Goal: Task Accomplishment & Management: Manage account settings

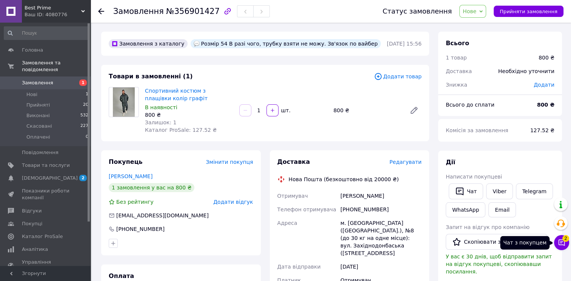
click at [558, 243] on icon at bounding box center [562, 243] width 8 height 8
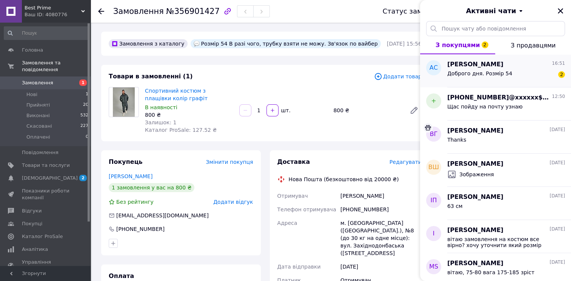
click at [473, 74] on span "Доброго дня. Розмір 54" at bounding box center [479, 74] width 65 height 6
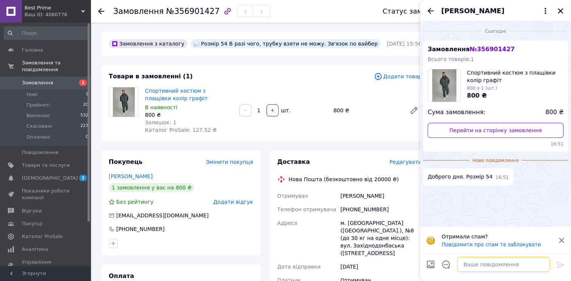
click at [487, 269] on textarea at bounding box center [503, 264] width 93 height 15
type textarea "в"
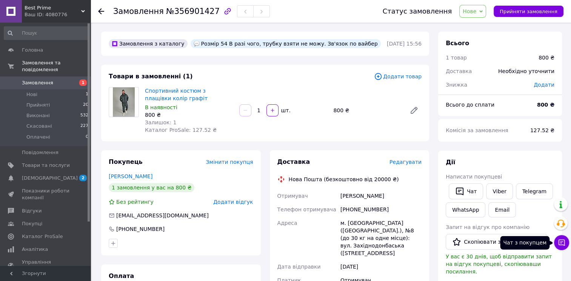
click at [559, 239] on button "Чат з покупцем" at bounding box center [561, 242] width 15 height 15
click at [567, 242] on button "Чат з покупцем" at bounding box center [561, 242] width 15 height 15
click at [564, 242] on icon at bounding box center [561, 243] width 6 height 6
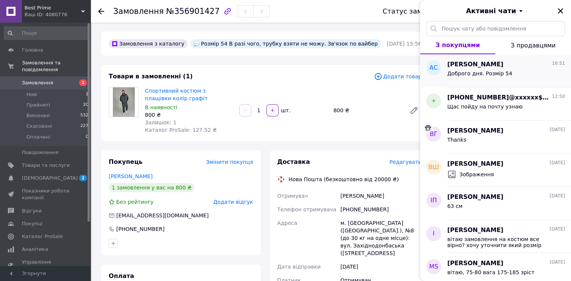
click at [453, 80] on div "Доброго дня. Розмір 54" at bounding box center [479, 76] width 65 height 11
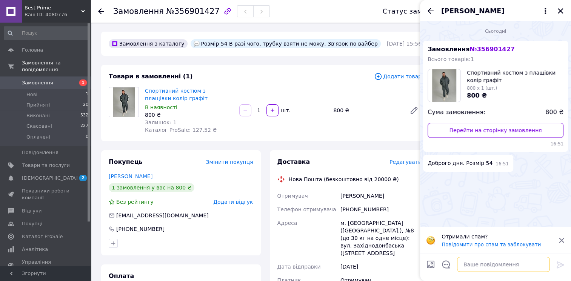
click at [471, 264] on textarea at bounding box center [503, 264] width 93 height 15
type textarea "вітаю"
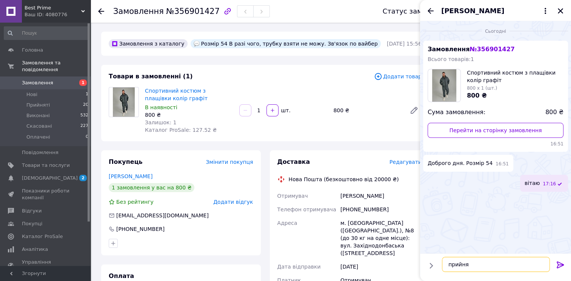
type textarea "прийняв"
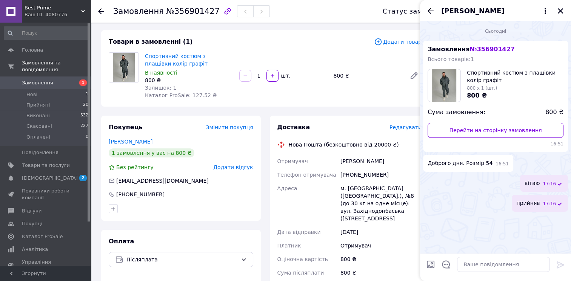
scroll to position [75, 0]
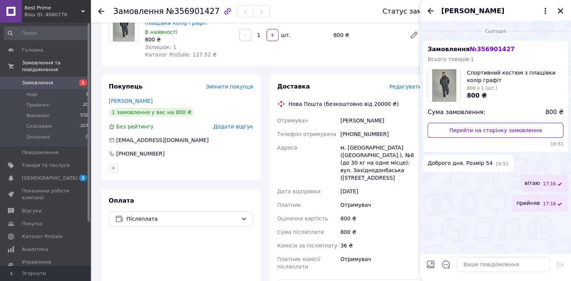
click at [561, 14] on icon "Закрити" at bounding box center [560, 11] width 7 height 7
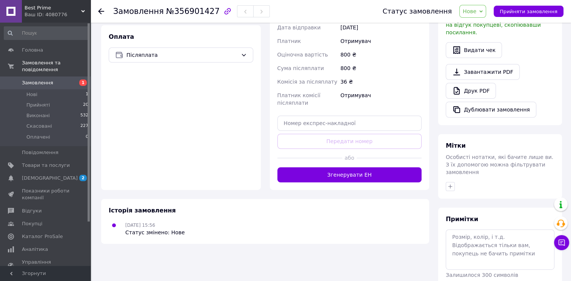
scroll to position [258, 0]
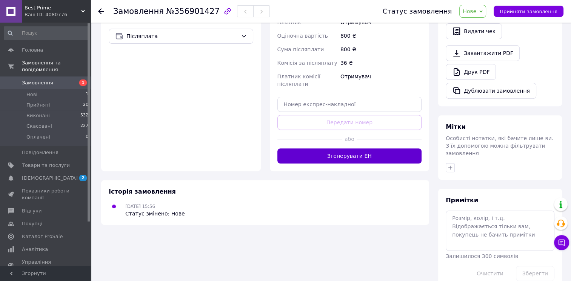
click at [347, 149] on button "Згенерувати ЕН" at bounding box center [349, 156] width 144 height 15
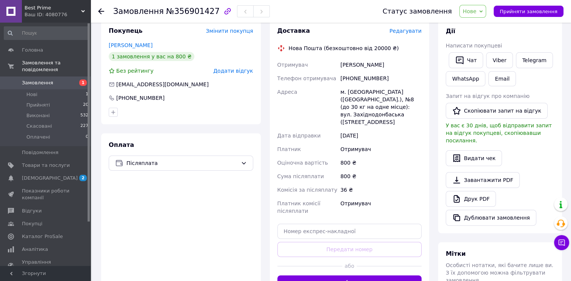
scroll to position [108, 0]
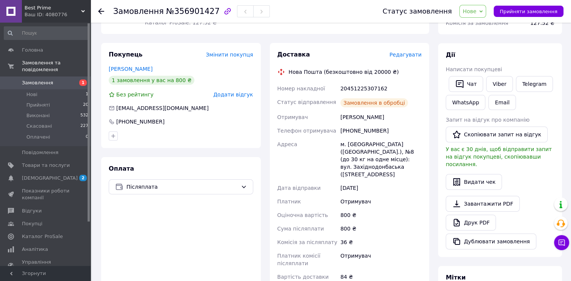
click at [476, 14] on span "Нове" at bounding box center [470, 11] width 14 height 6
click at [483, 23] on li "Прийнято" at bounding box center [477, 26] width 35 height 11
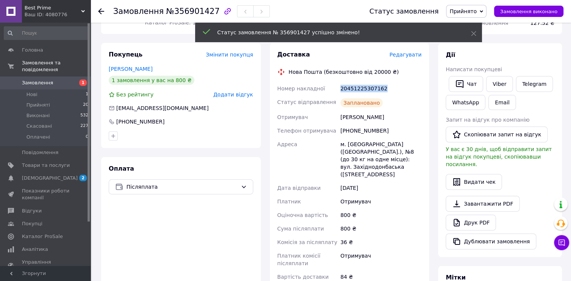
drag, startPoint x: 388, startPoint y: 89, endPoint x: 338, endPoint y: 88, distance: 50.2
click at [338, 88] on div "Номер накладної 20451225307162 Статус відправлення Заплановано Отримувач [PERSO…" at bounding box center [350, 183] width 148 height 202
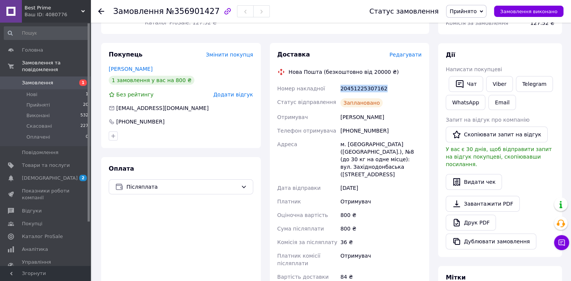
copy div "Номер накладної 20451225307162"
click at [140, 223] on div "Оплата Післяплата" at bounding box center [181, 234] width 160 height 155
click at [58, 175] on span "[DEMOGRAPHIC_DATA]" at bounding box center [46, 178] width 48 height 7
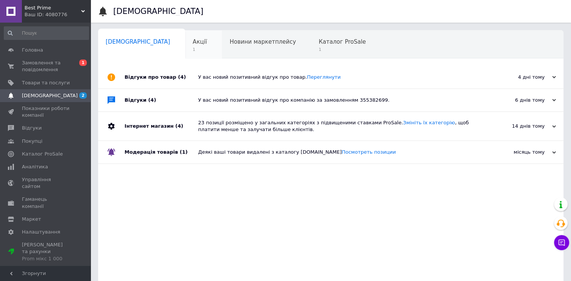
click at [193, 41] on span "Акції" at bounding box center [200, 41] width 14 height 7
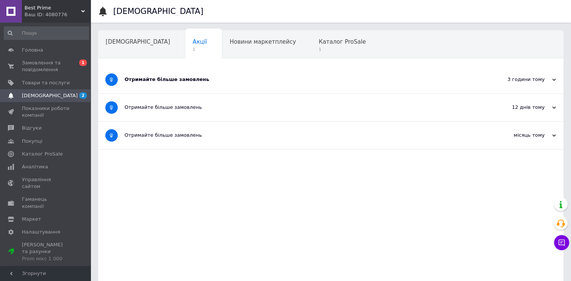
click at [175, 83] on div "Отримайте більше замовлень" at bounding box center [302, 80] width 356 height 28
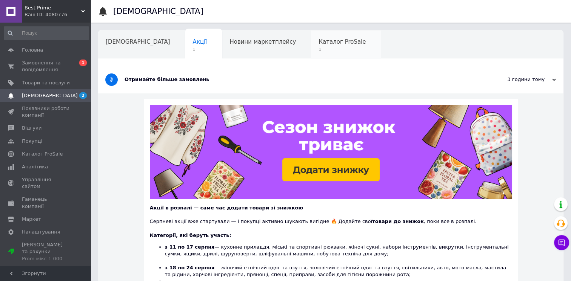
click at [311, 46] on div "Каталог ProSale 1" at bounding box center [346, 45] width 70 height 29
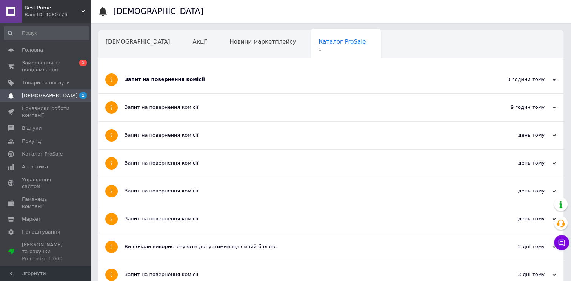
click at [154, 66] on div "Запит на повернення комісії" at bounding box center [302, 80] width 356 height 28
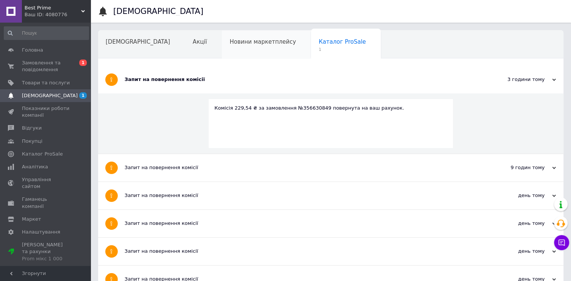
click at [222, 31] on div "Новини маркетплейсу" at bounding box center [266, 45] width 89 height 29
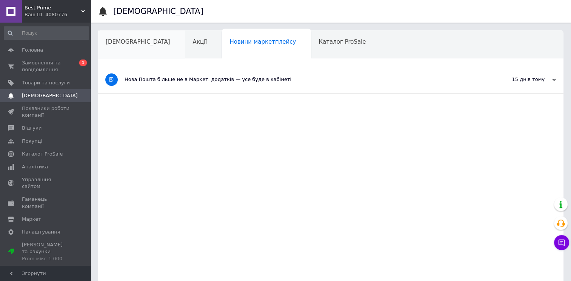
click at [132, 35] on div "[DEMOGRAPHIC_DATA]" at bounding box center [141, 45] width 87 height 29
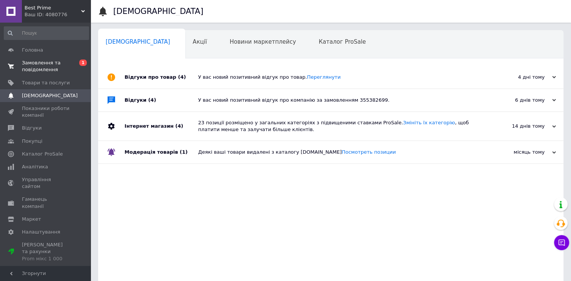
click at [50, 67] on span "Замовлення та повідомлення" at bounding box center [46, 67] width 48 height 14
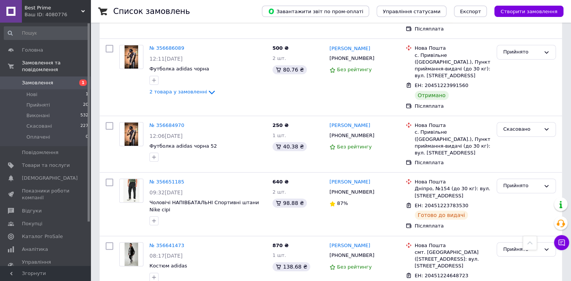
scroll to position [453, 0]
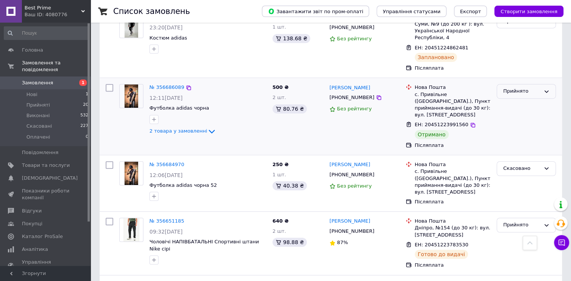
click at [530, 88] on div "Прийнято" at bounding box center [521, 92] width 37 height 8
click at [512, 100] on li "Виконано" at bounding box center [526, 107] width 58 height 14
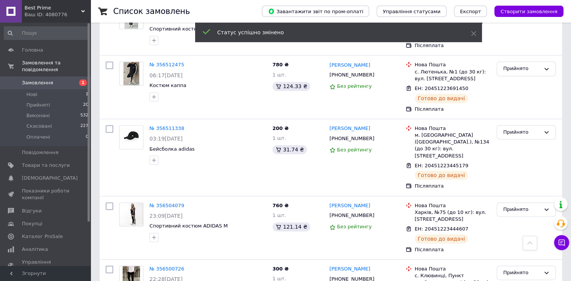
scroll to position [1105, 0]
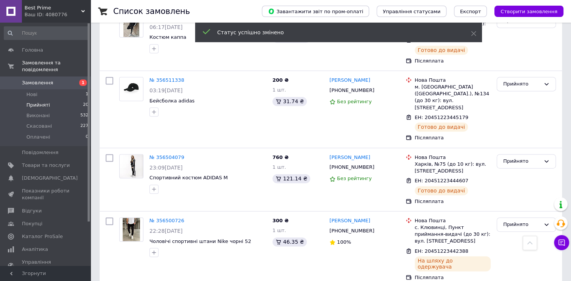
click at [40, 102] on span "Прийняті" at bounding box center [37, 105] width 23 height 7
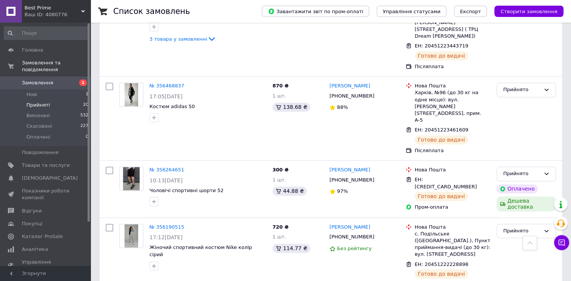
scroll to position [1162, 0]
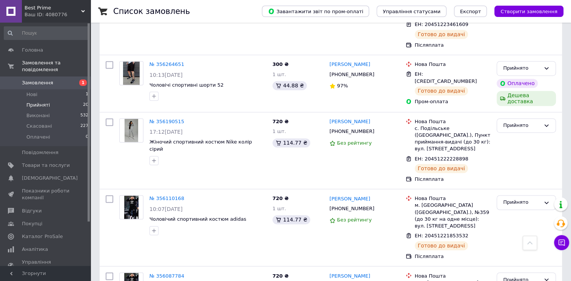
click at [89, 128] on div at bounding box center [89, 122] width 2 height 198
click at [50, 100] on li "Прийняті 20" at bounding box center [46, 105] width 93 height 11
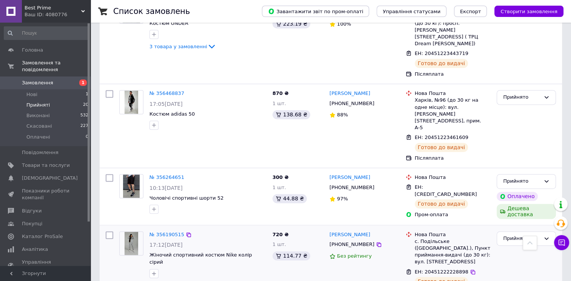
scroll to position [936, 0]
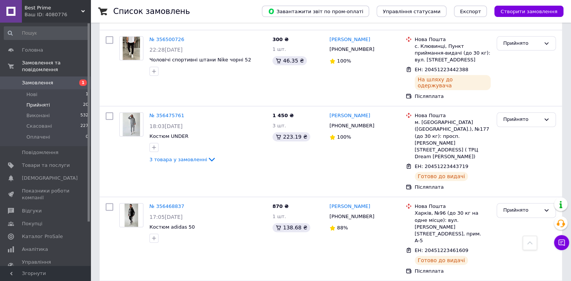
click at [47, 100] on li "Прийняті 20" at bounding box center [46, 105] width 93 height 11
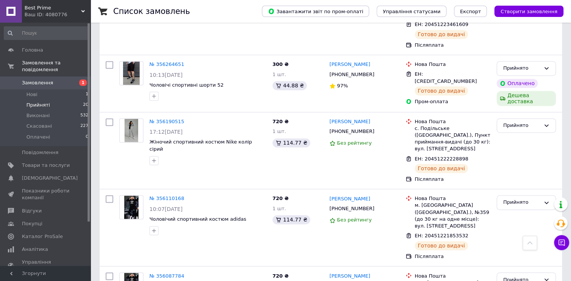
scroll to position [1049, 0]
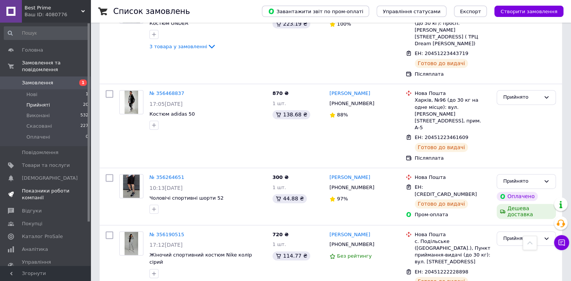
click at [16, 197] on link "Показники роботи компанії" at bounding box center [46, 195] width 93 height 20
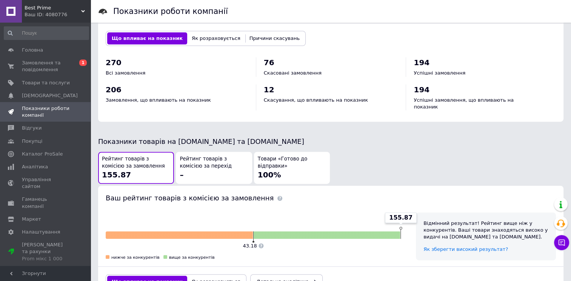
scroll to position [226, 0]
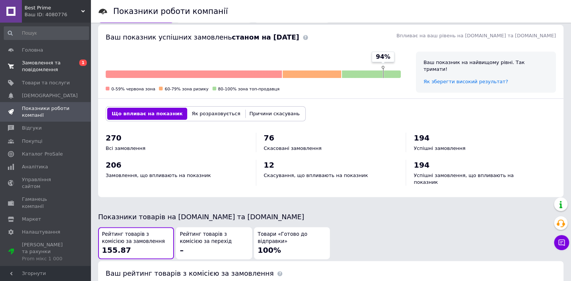
click at [46, 68] on span "Замовлення та повідомлення" at bounding box center [46, 67] width 48 height 14
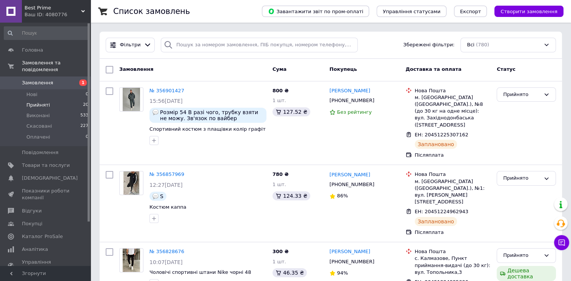
click at [45, 102] on span "Прийняті" at bounding box center [37, 105] width 23 height 7
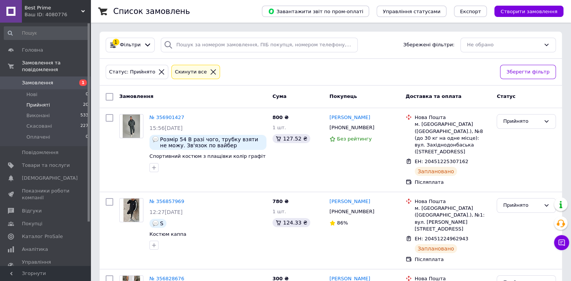
click at [55, 100] on li "Прийняті 20" at bounding box center [46, 105] width 93 height 11
click at [45, 91] on li "Нові 0" at bounding box center [46, 94] width 93 height 11
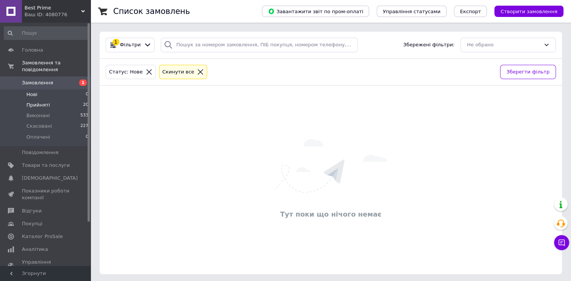
click at [45, 102] on span "Прийняті" at bounding box center [37, 105] width 23 height 7
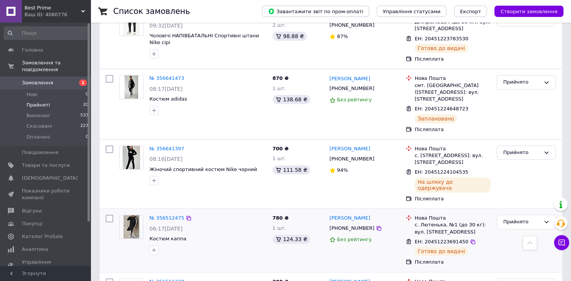
scroll to position [604, 0]
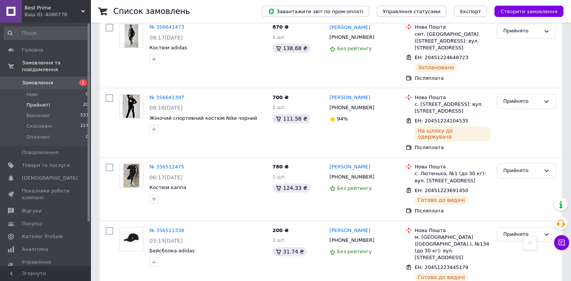
click at [30, 102] on span "Прийняті" at bounding box center [37, 105] width 23 height 7
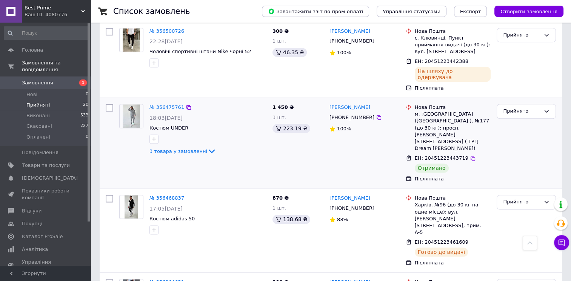
scroll to position [868, 0]
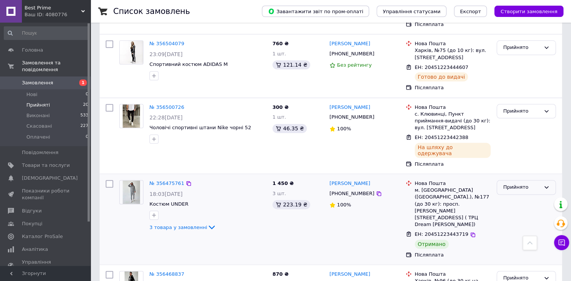
click at [518, 184] on div "Прийнято" at bounding box center [521, 188] width 37 height 8
click at [501, 197] on li "Виконано" at bounding box center [526, 204] width 58 height 14
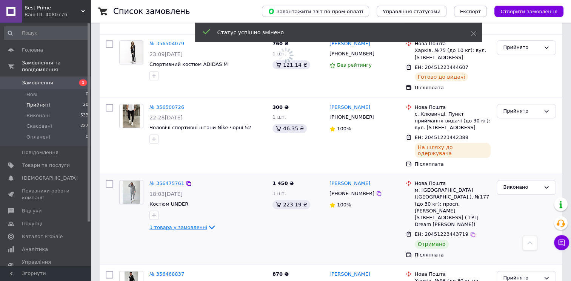
click at [167, 224] on span "3 товара у замовленні" at bounding box center [178, 227] width 58 height 6
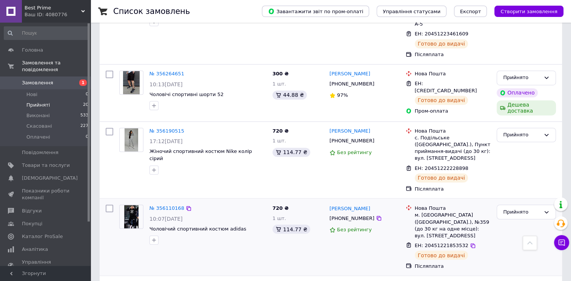
scroll to position [1253, 0]
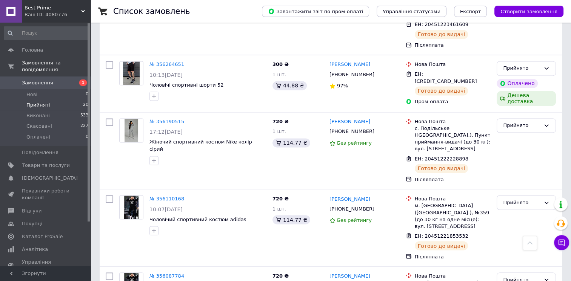
click at [47, 100] on li "Прийняті 20" at bounding box center [46, 105] width 93 height 11
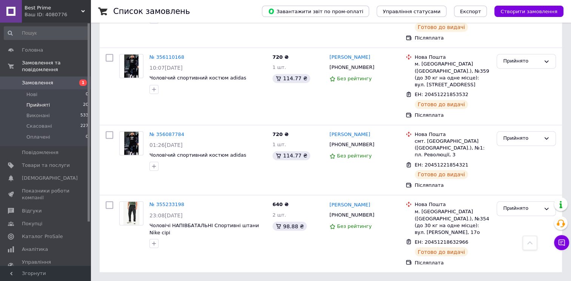
scroll to position [0, 0]
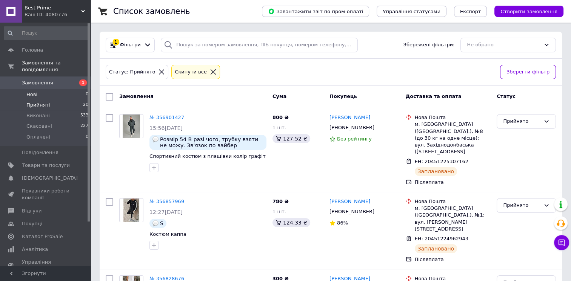
click at [33, 91] on span "Нові" at bounding box center [31, 94] width 11 height 7
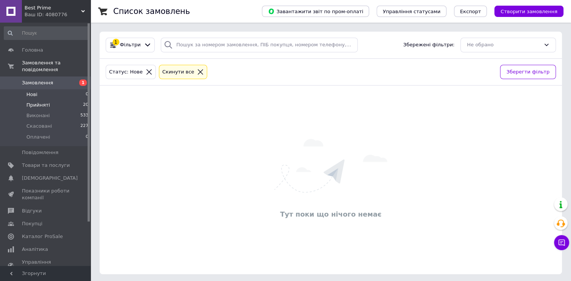
click at [60, 100] on li "Прийняті 20" at bounding box center [46, 105] width 93 height 11
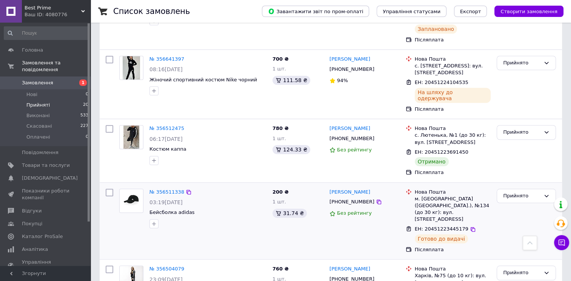
scroll to position [641, 0]
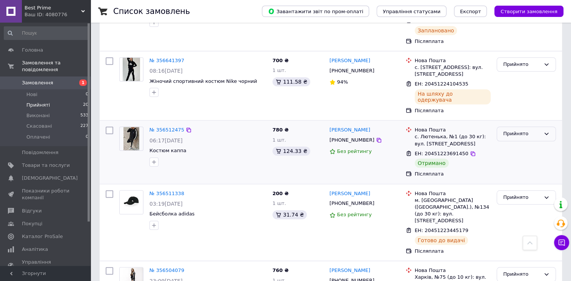
click at [515, 130] on div "Прийнято" at bounding box center [521, 134] width 37 height 8
click at [511, 143] on li "Виконано" at bounding box center [526, 150] width 58 height 14
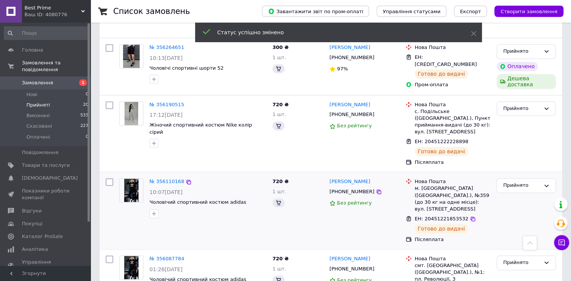
scroll to position [1091, 0]
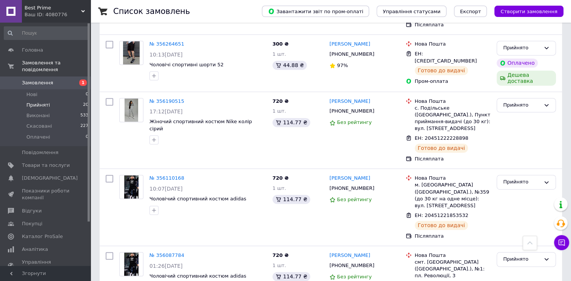
click at [34, 102] on span "Прийняті" at bounding box center [37, 105] width 23 height 7
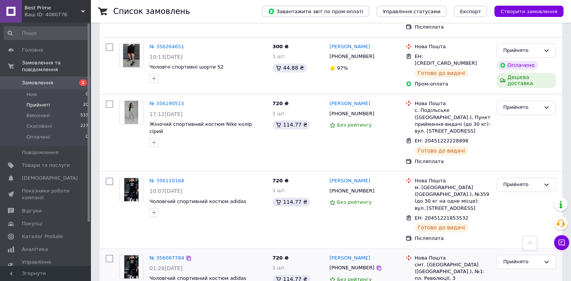
scroll to position [1028, 0]
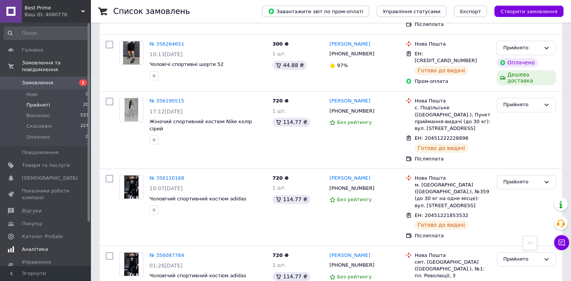
click at [27, 247] on link "Аналітика" at bounding box center [46, 249] width 93 height 13
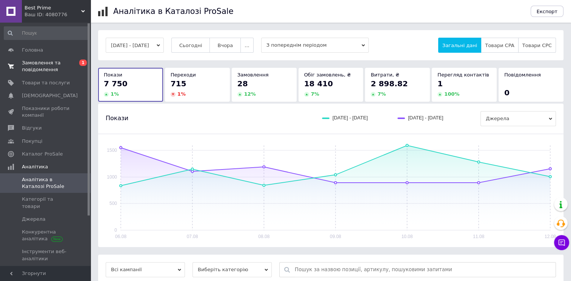
click at [71, 63] on span "0 1" at bounding box center [80, 67] width 21 height 14
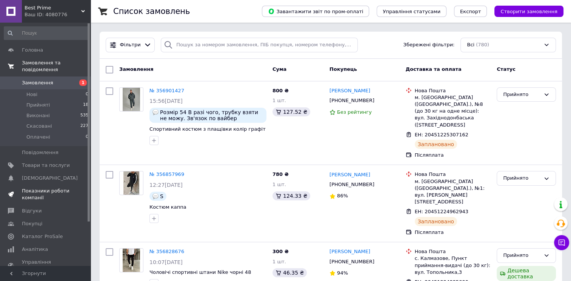
click at [27, 194] on span "Показники роботи компанії" at bounding box center [46, 195] width 48 height 14
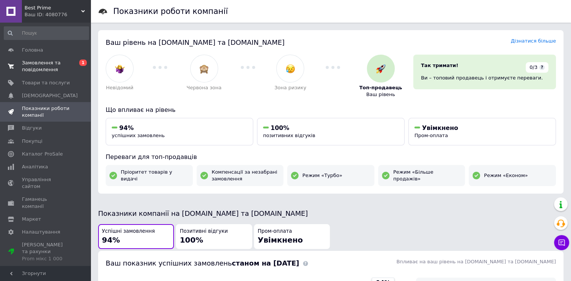
click at [41, 75] on link "Замовлення та повідомлення 0 1" at bounding box center [46, 67] width 93 height 20
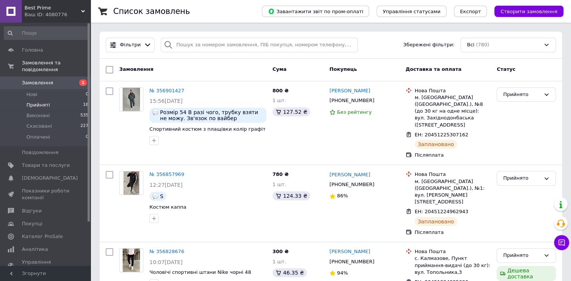
click at [51, 101] on li "Прийняті 18" at bounding box center [46, 105] width 93 height 11
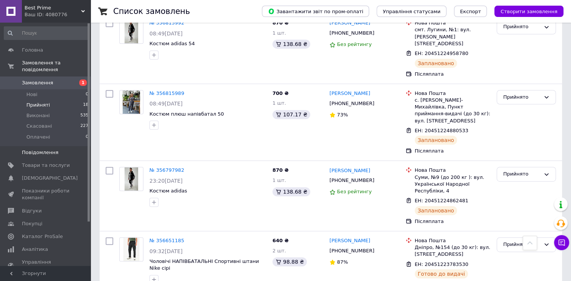
scroll to position [377, 0]
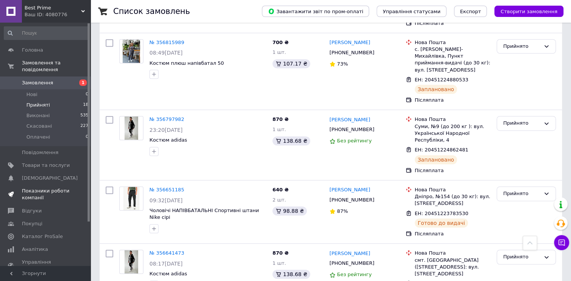
click at [39, 188] on span "Показники роботи компанії" at bounding box center [46, 195] width 48 height 14
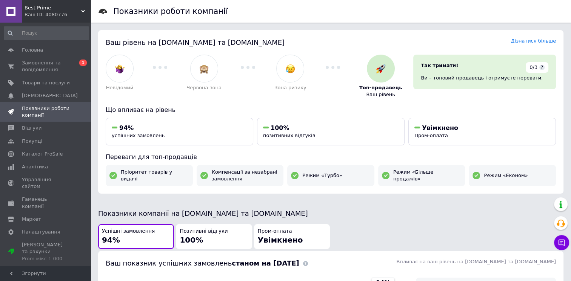
click at [41, 66] on span "Замовлення та повідомлення" at bounding box center [46, 67] width 48 height 14
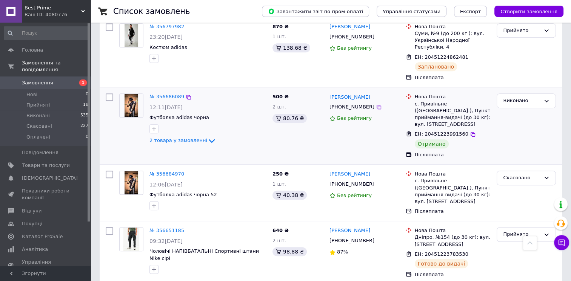
scroll to position [415, 0]
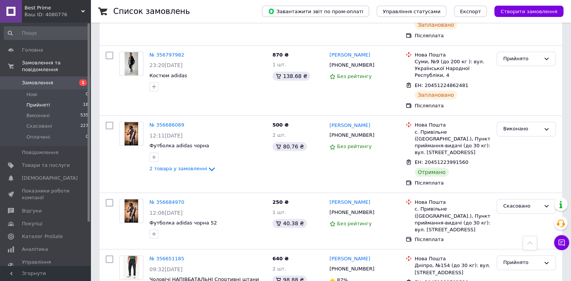
click at [29, 102] on span "Прийняті" at bounding box center [37, 105] width 23 height 7
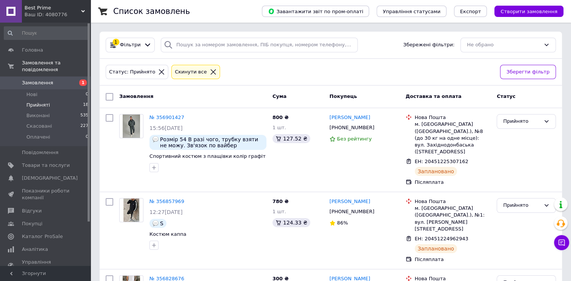
click at [38, 102] on span "Прийняті" at bounding box center [37, 105] width 23 height 7
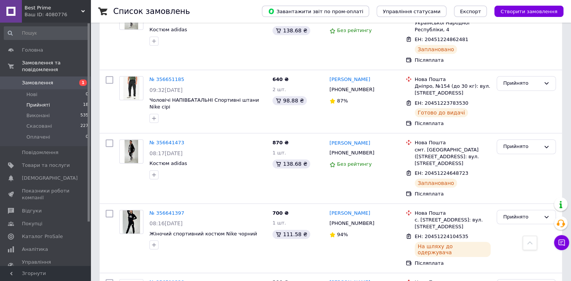
scroll to position [490, 0]
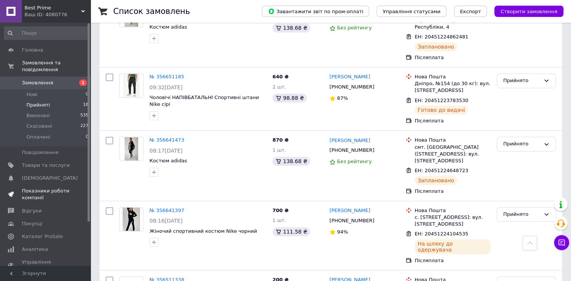
click at [53, 191] on span "Показники роботи компанії" at bounding box center [46, 195] width 48 height 14
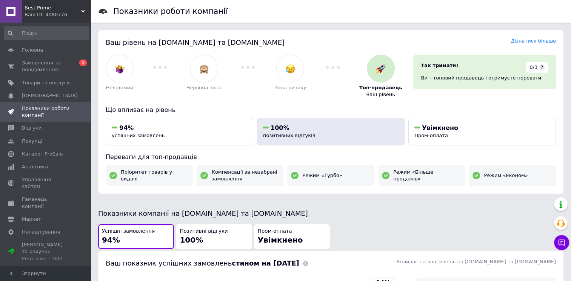
click at [275, 124] on span "100%" at bounding box center [280, 127] width 18 height 7
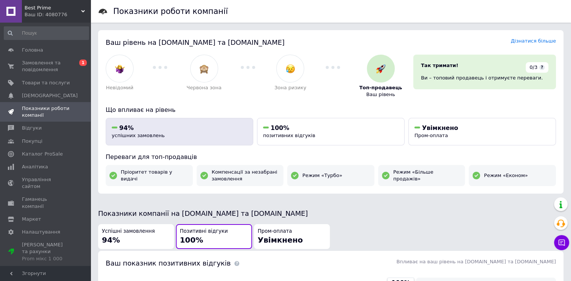
click at [149, 131] on div "94%" at bounding box center [179, 128] width 135 height 8
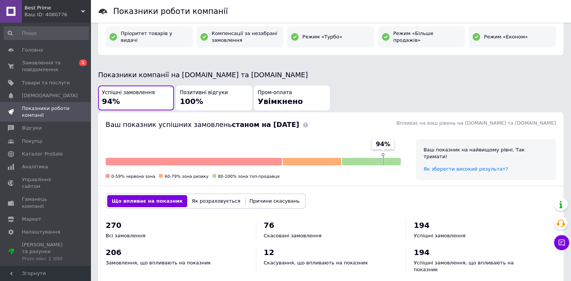
scroll to position [72, 0]
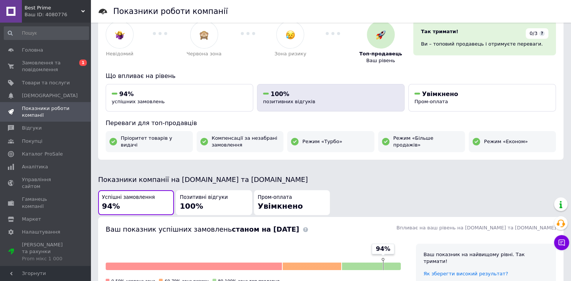
click at [276, 97] on span "100%" at bounding box center [280, 94] width 18 height 7
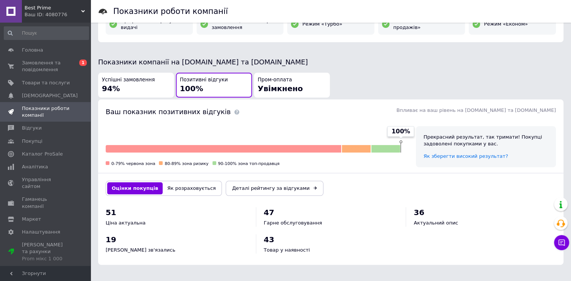
scroll to position [113, 0]
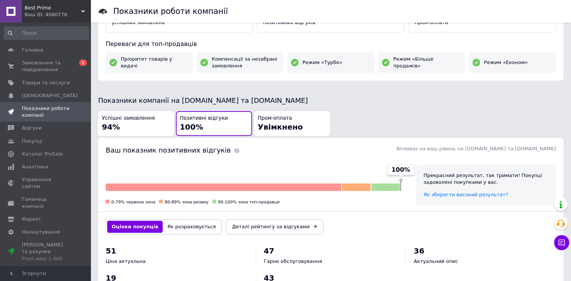
click at [132, 119] on span "Успішні замовлення" at bounding box center [128, 118] width 53 height 7
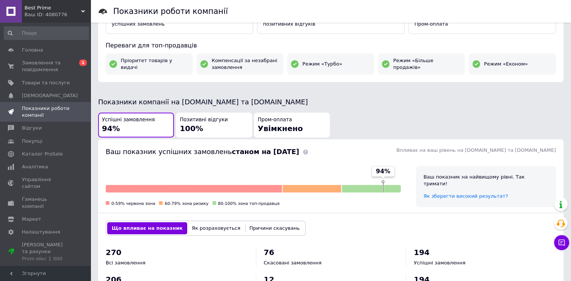
scroll to position [75, 0]
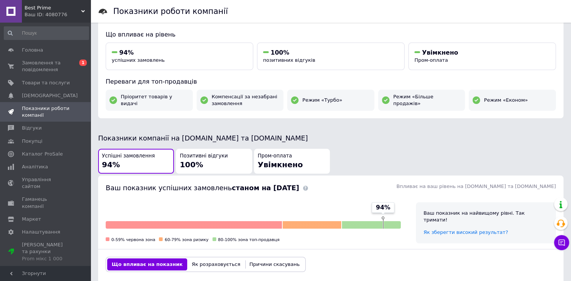
click at [213, 167] on div "Позитивні відгуки 100%" at bounding box center [214, 162] width 68 height 18
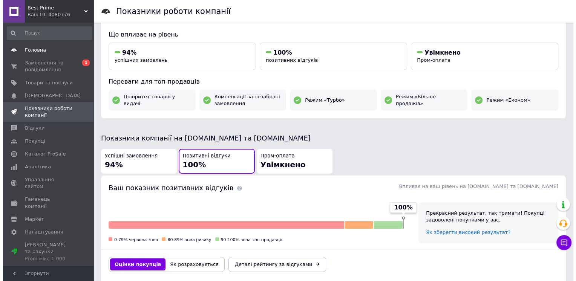
scroll to position [0, 0]
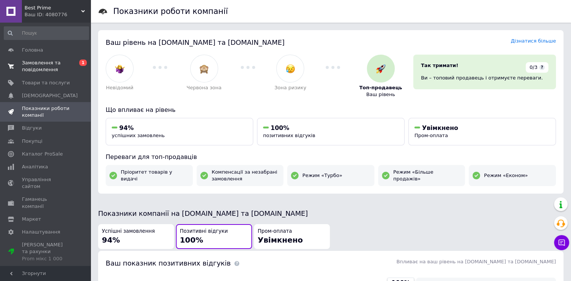
click at [35, 67] on span "Замовлення та повідомлення" at bounding box center [46, 67] width 48 height 14
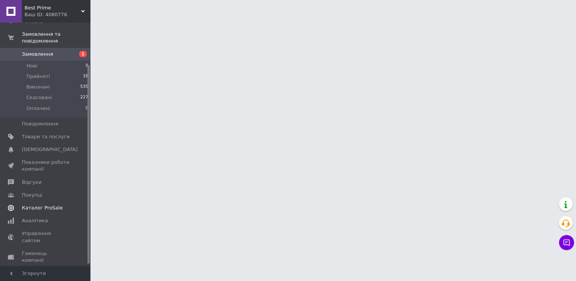
scroll to position [54, 0]
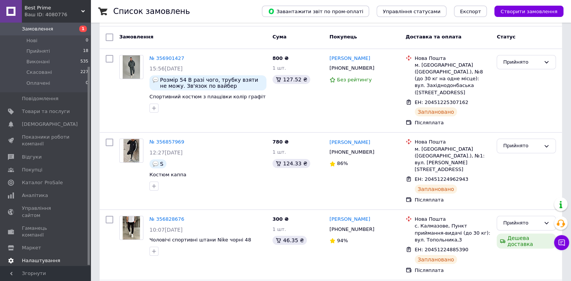
scroll to position [38, 0]
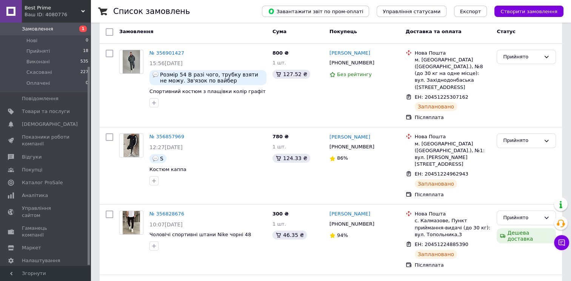
click at [36, 271] on span "[PERSON_NAME] та рахунки Prom мікс 1 000" at bounding box center [46, 281] width 48 height 21
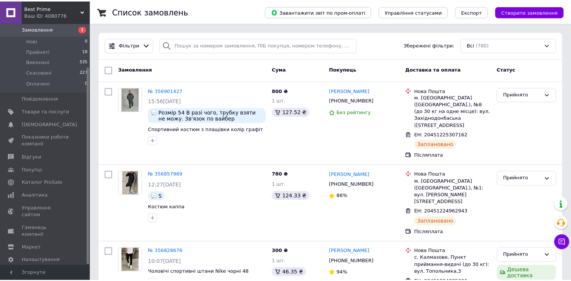
scroll to position [37, 0]
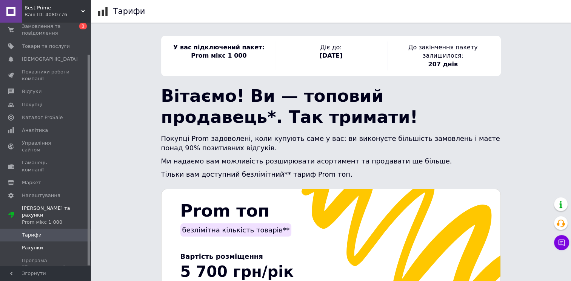
click at [27, 245] on span "Рахунки" at bounding box center [32, 248] width 21 height 7
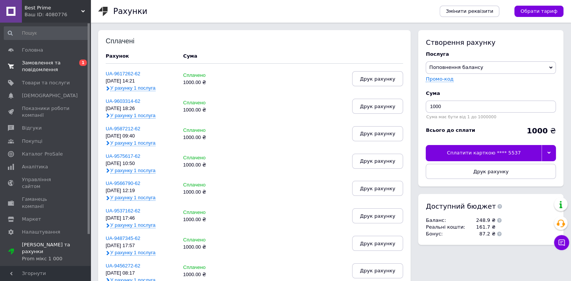
click at [40, 67] on span "Замовлення та повідомлення" at bounding box center [46, 67] width 48 height 14
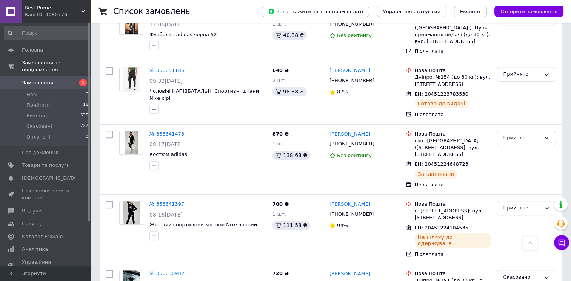
scroll to position [717, 0]
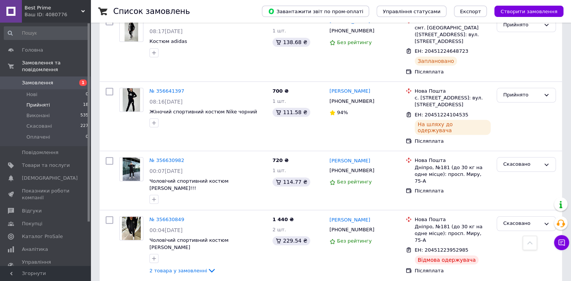
click at [28, 102] on span "Прийняті" at bounding box center [37, 105] width 23 height 7
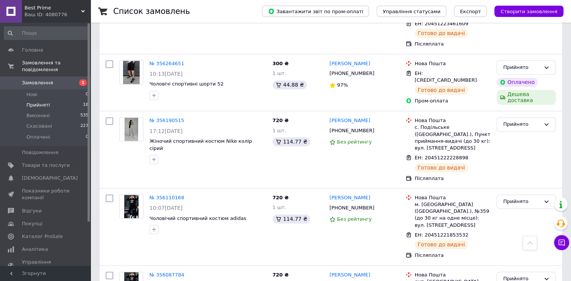
scroll to position [1028, 0]
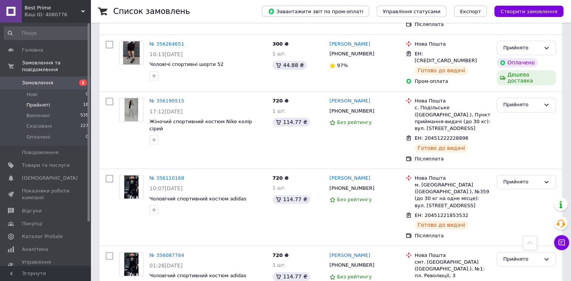
click at [29, 102] on span "Прийняті" at bounding box center [37, 105] width 23 height 7
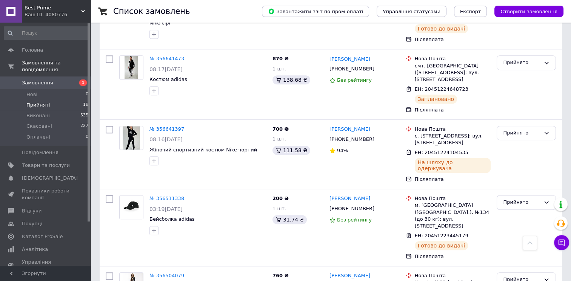
scroll to position [619, 0]
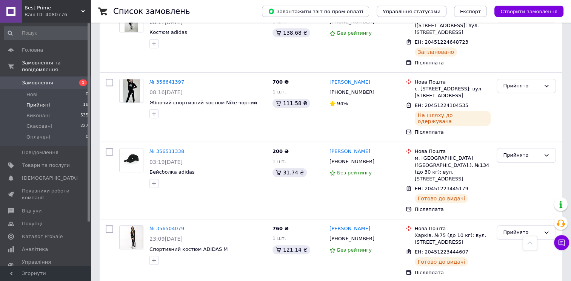
click at [95, 139] on div "Список замовлень Завантажити звіт по пром-оплаті Управління статусами Експорт С…" at bounding box center [331, 96] width 480 height 1431
click at [51, 100] on li "Прийняті 18" at bounding box center [46, 105] width 93 height 11
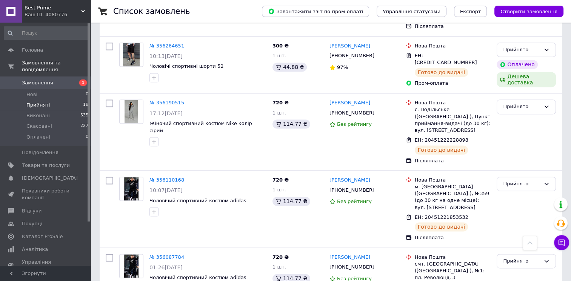
scroll to position [1028, 0]
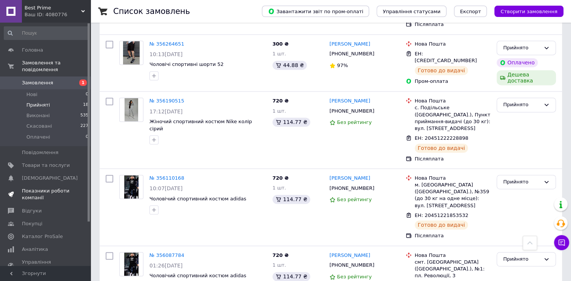
click at [53, 194] on span "Показники роботи компанії" at bounding box center [46, 195] width 48 height 14
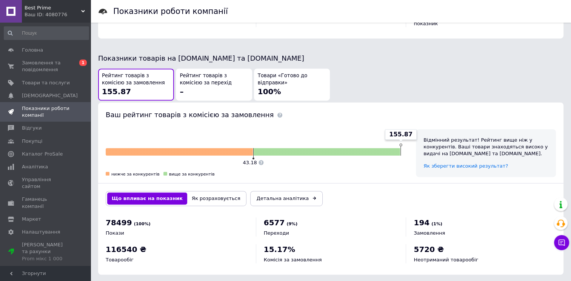
scroll to position [386, 0]
click at [27, 226] on link "Налаштування" at bounding box center [46, 232] width 93 height 13
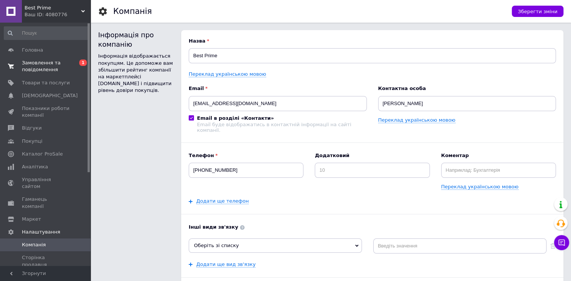
click at [27, 63] on span "Замовлення та повідомлення" at bounding box center [46, 67] width 48 height 14
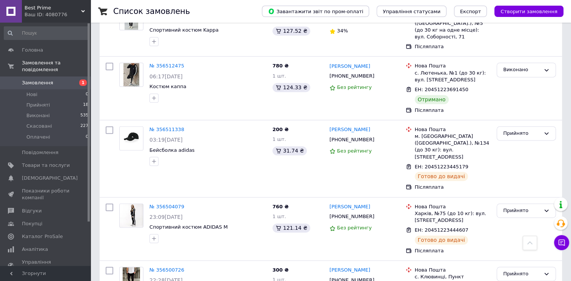
scroll to position [1105, 0]
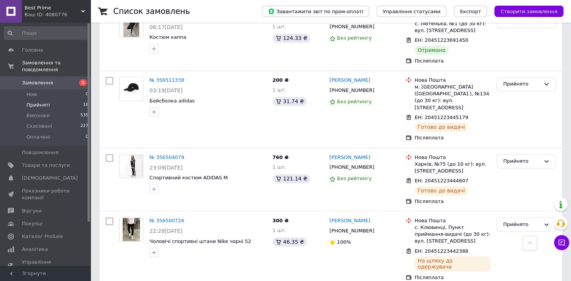
click at [33, 100] on li "Прийняті 18" at bounding box center [46, 105] width 93 height 11
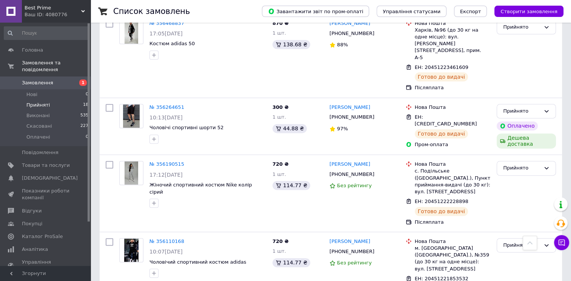
scroll to position [1028, 0]
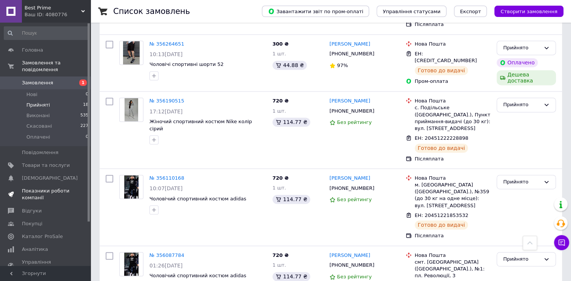
click at [52, 188] on span "Показники роботи компанії" at bounding box center [46, 195] width 48 height 14
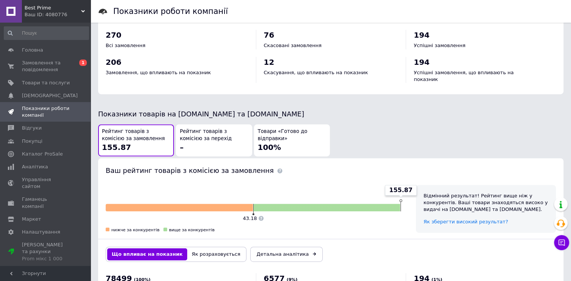
scroll to position [310, 0]
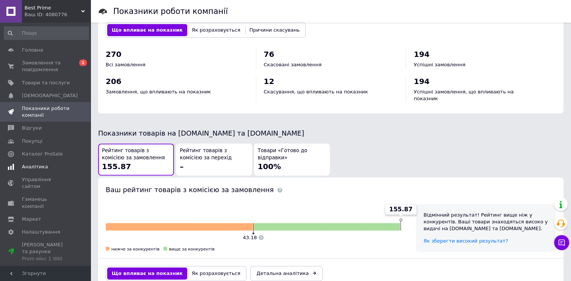
click at [31, 169] on span "Аналітика" at bounding box center [35, 167] width 26 height 7
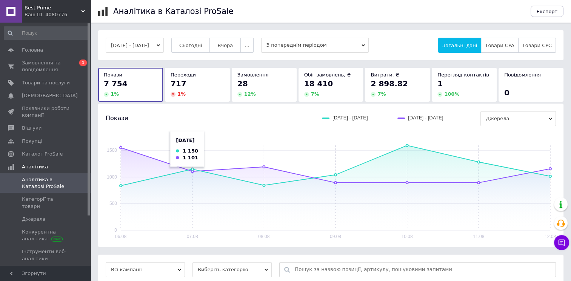
scroll to position [72, 0]
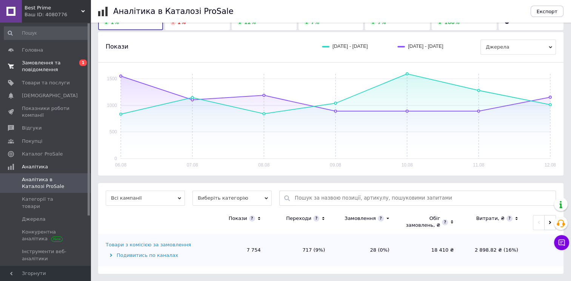
click at [44, 69] on span "Замовлення та повідомлення" at bounding box center [46, 67] width 48 height 14
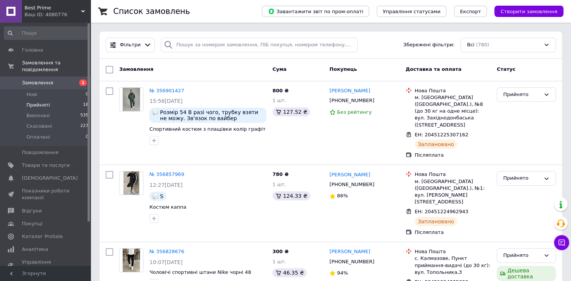
click at [42, 102] on span "Прийняті" at bounding box center [37, 105] width 23 height 7
